Goal: Download file/media

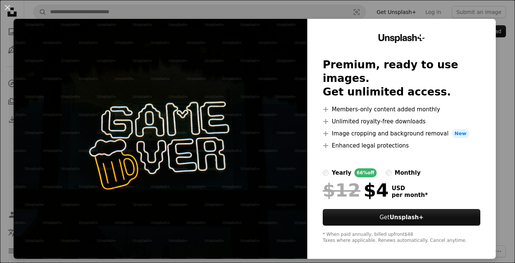
click at [6, 53] on div "An X shape Unsplash+ Premium, ready to use images. Get unlimited access. A plus…" at bounding box center [257, 131] width 515 height 263
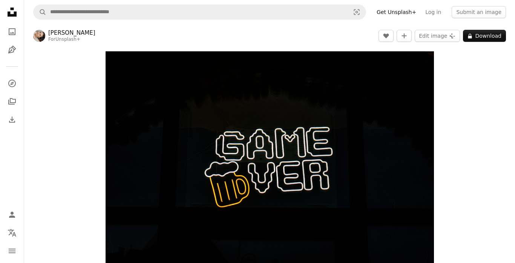
click at [5, 28] on div "Unsplash logo Unsplash Home A photo Pen Tool" at bounding box center [12, 31] width 15 height 53
click at [15, 30] on icon "A photo" at bounding box center [12, 31] width 9 height 9
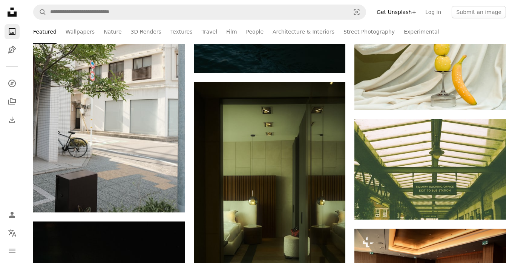
scroll to position [1834, 0]
